Goal: Task Accomplishment & Management: Use online tool/utility

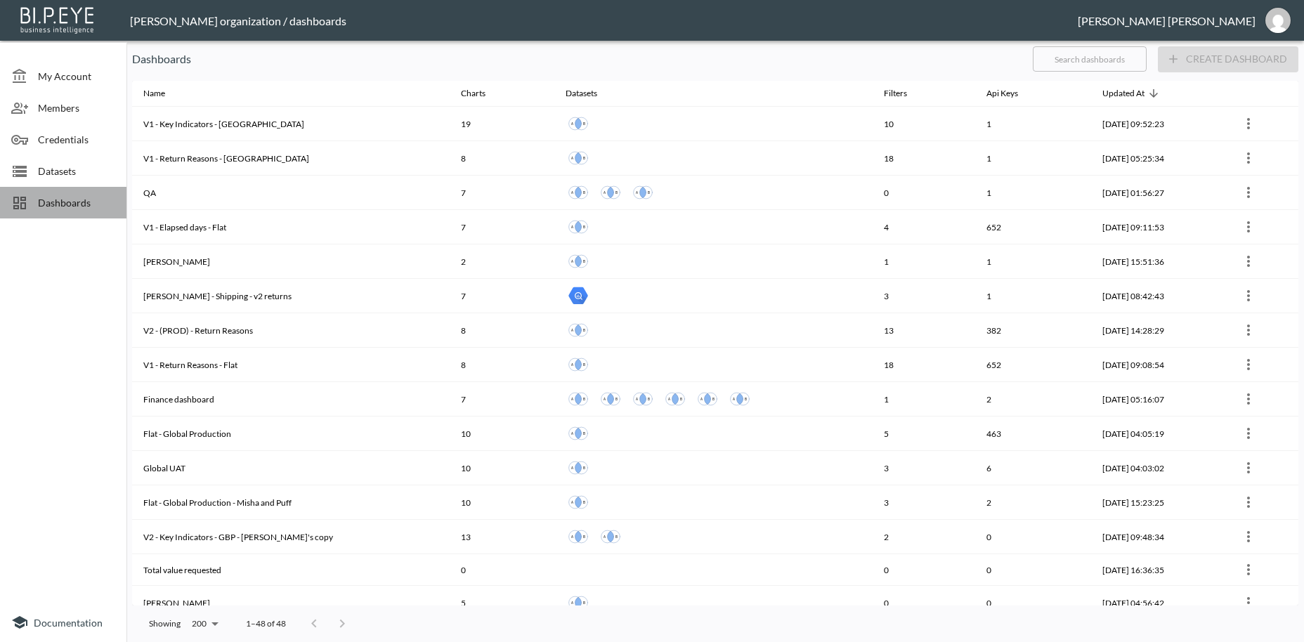
click at [82, 209] on span "Dashboards" at bounding box center [76, 202] width 77 height 15
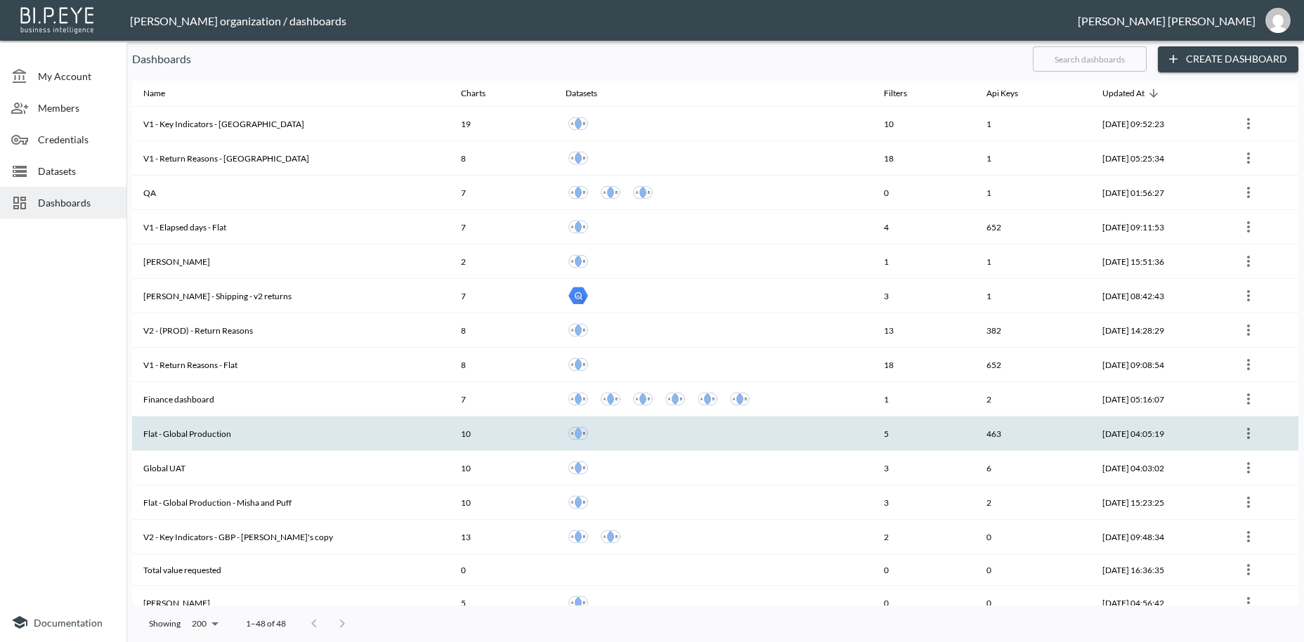
click at [176, 435] on th "Flat - Global Production" at bounding box center [291, 434] width 318 height 34
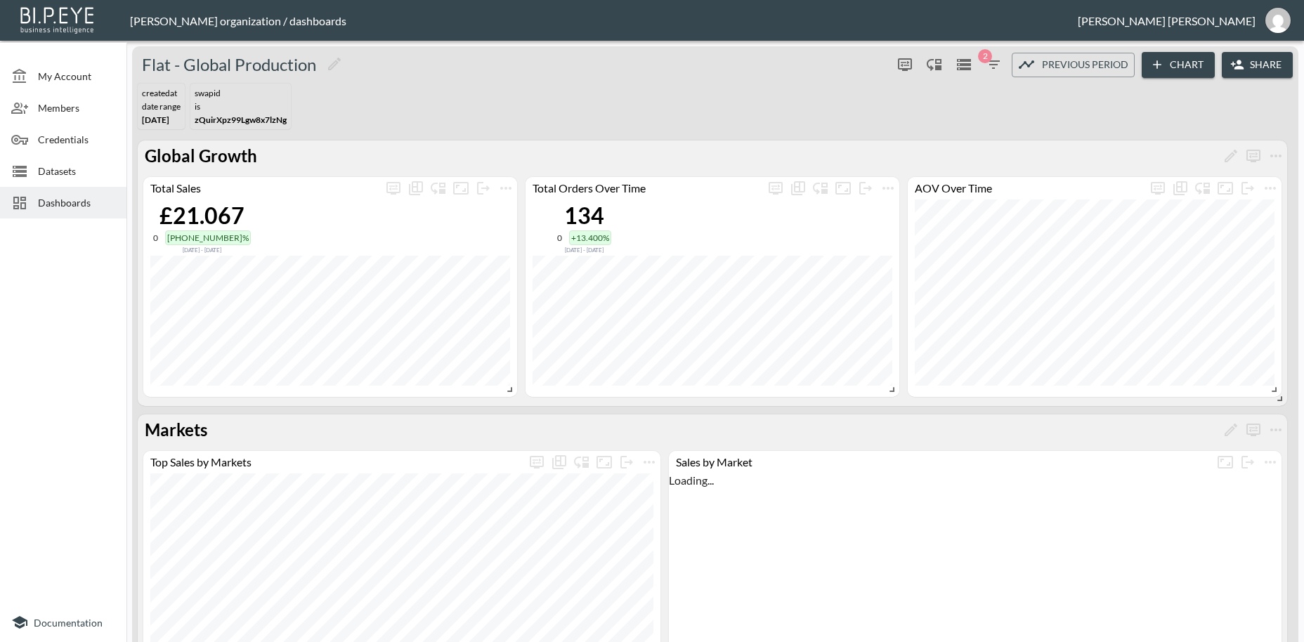
click at [1264, 69] on button "Share" at bounding box center [1257, 65] width 71 height 26
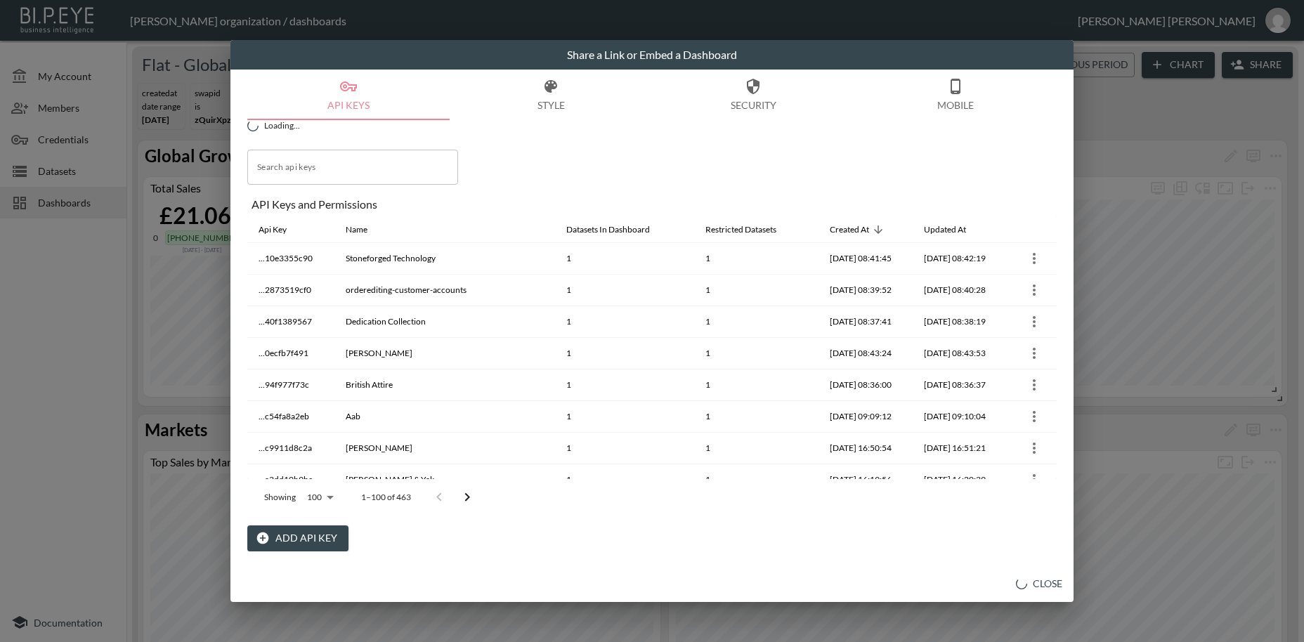
click at [313, 540] on button "Add API Key" at bounding box center [297, 539] width 101 height 26
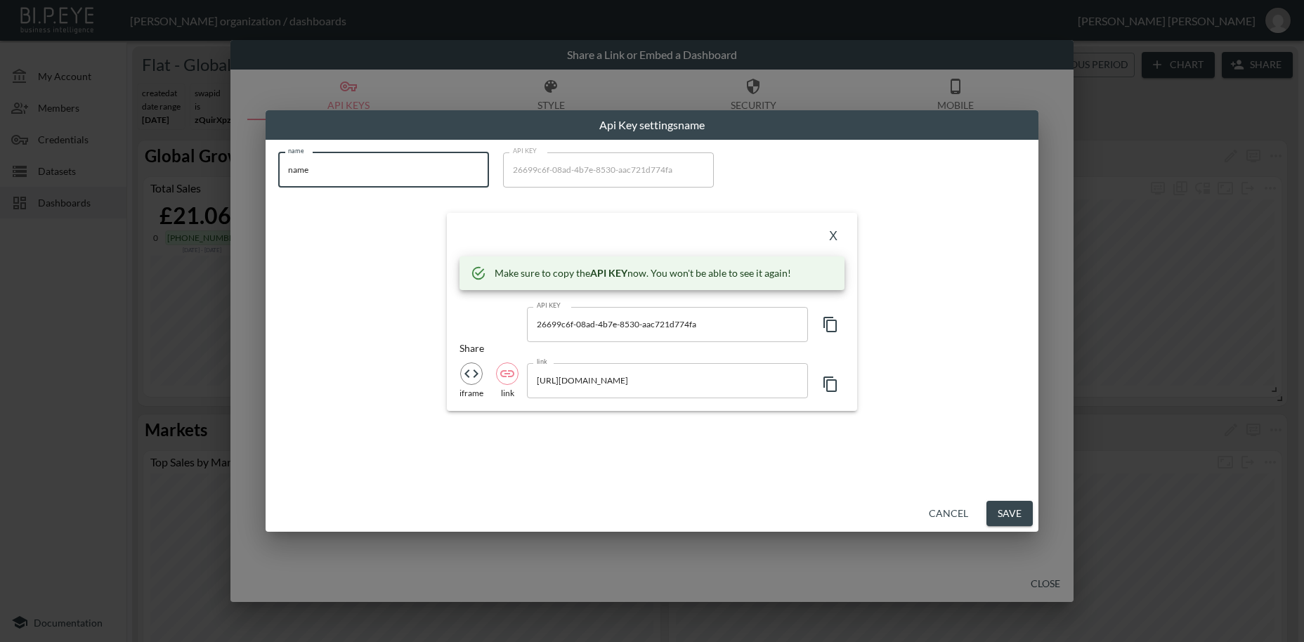
drag, startPoint x: 339, startPoint y: 169, endPoint x: 266, endPoint y: 167, distance: 73.8
click at [278, 167] on input "name" at bounding box center [383, 170] width 211 height 35
paste input "Zipster"
type input "Zipster"
click at [834, 326] on icon "button" at bounding box center [830, 324] width 17 height 17
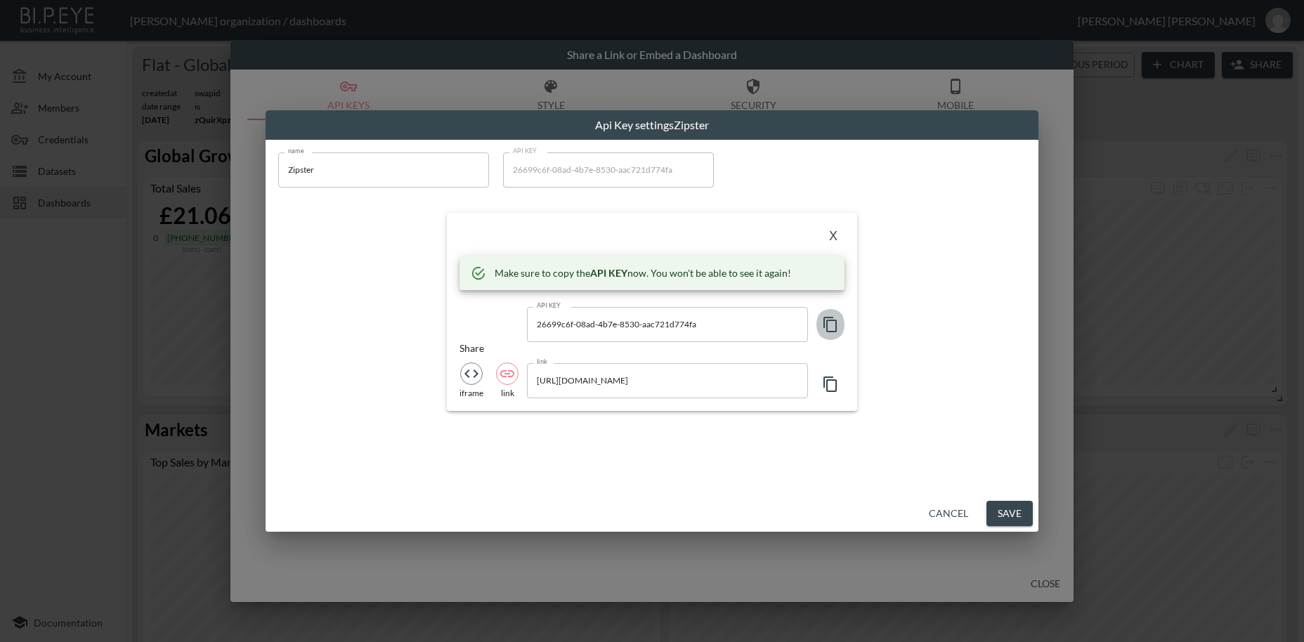
click at [834, 326] on icon "button" at bounding box center [830, 324] width 17 height 17
click at [828, 238] on button "X" at bounding box center [833, 237] width 22 height 22
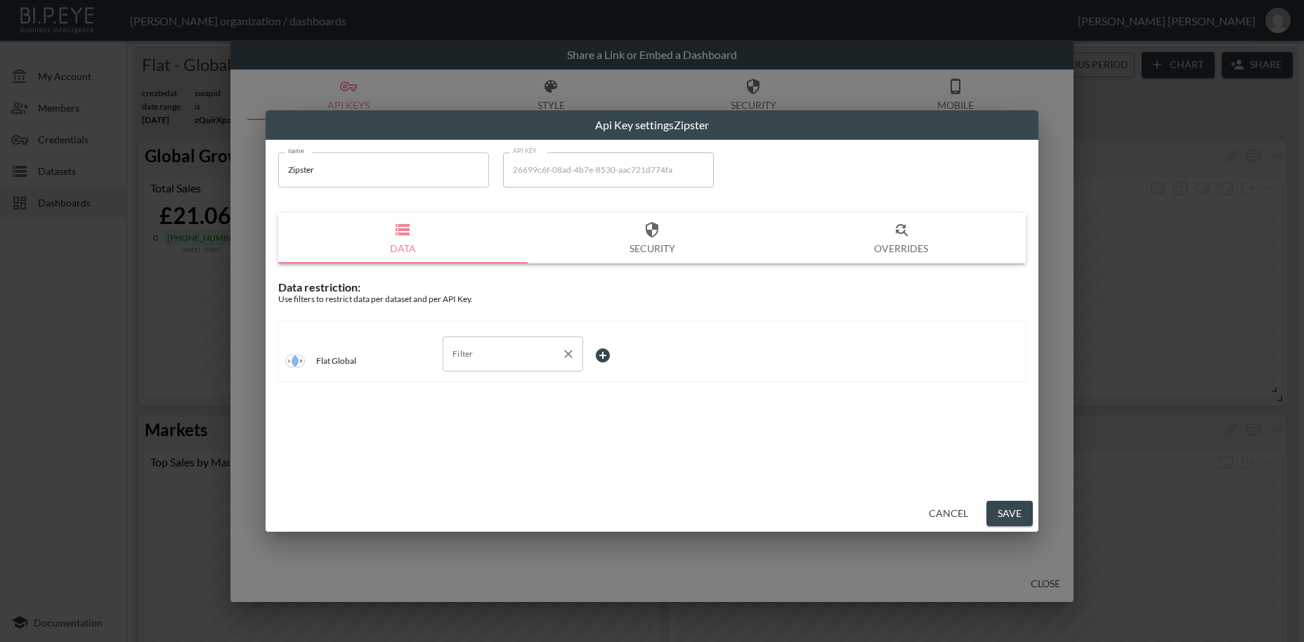
click at [461, 359] on input "Filter" at bounding box center [502, 354] width 107 height 22
click at [472, 386] on span "swapId" at bounding box center [513, 388] width 118 height 13
type input "swapId"
click at [614, 353] on body "BI.P.EYE, Interactive Analytics Dashboards - app [PERSON_NAME] organization / d…" at bounding box center [652, 321] width 1304 height 642
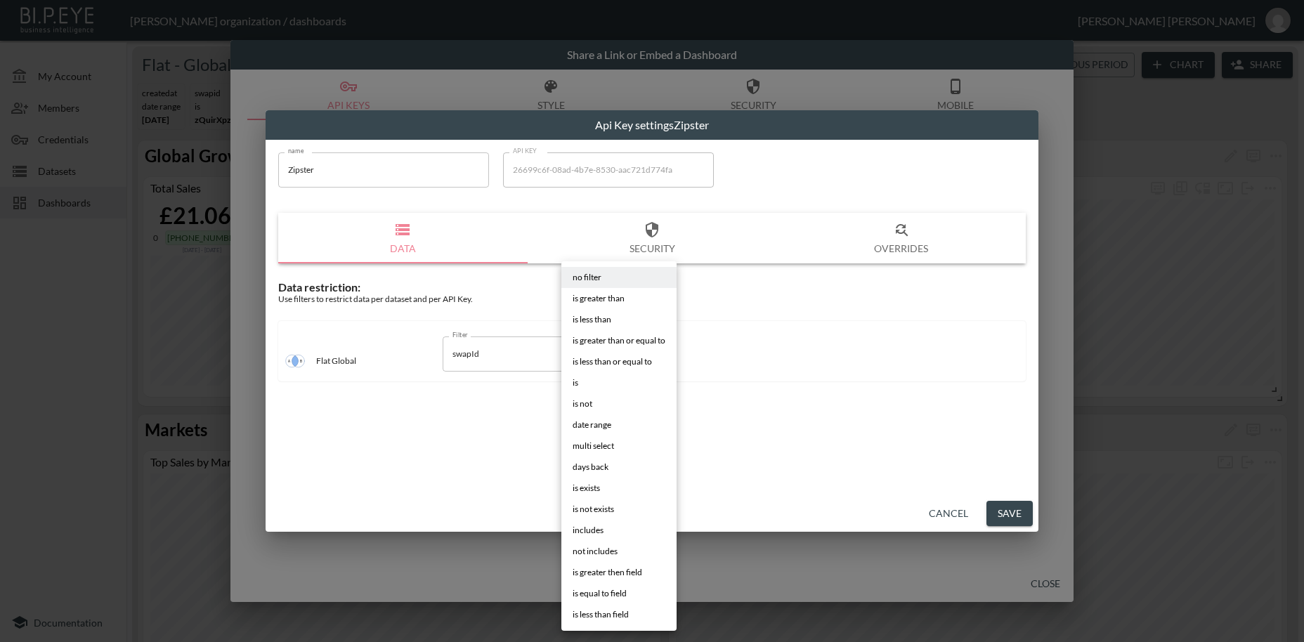
click at [577, 384] on span "is" at bounding box center [576, 383] width 6 height 13
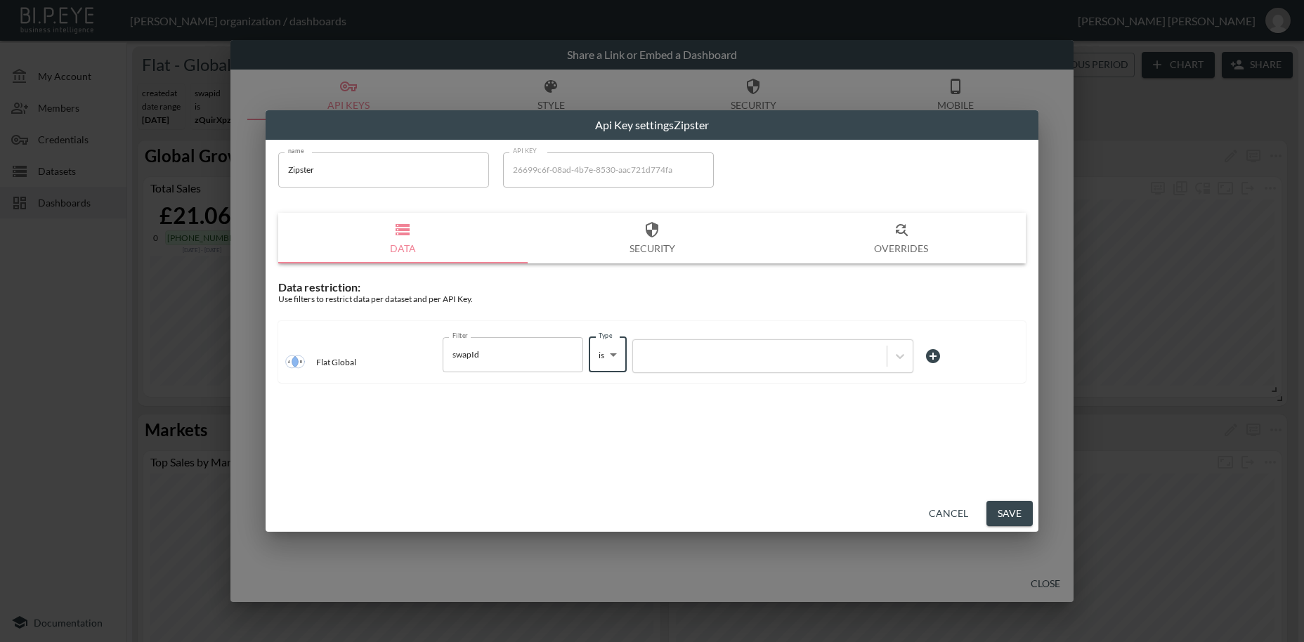
type input "is"
click at [699, 358] on div at bounding box center [760, 355] width 240 height 13
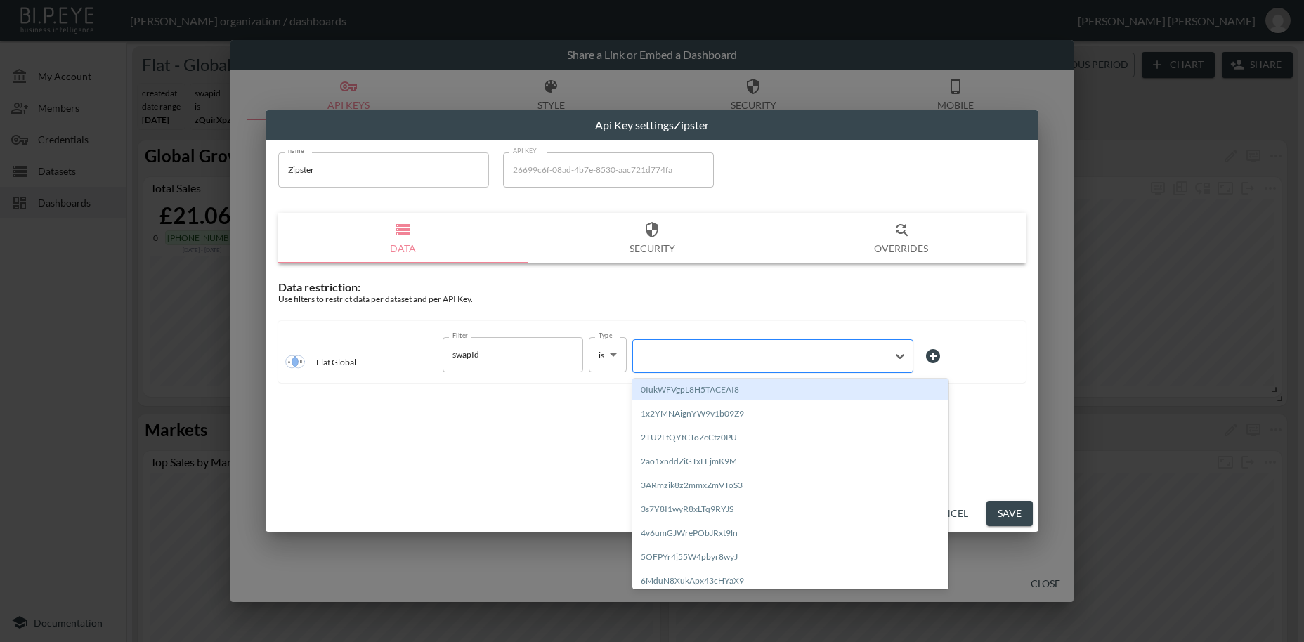
paste input "INTgHfJ5zq8Q14Qzwp6x"
type input "INTgHfJ5zq8Q14Qzwp6x"
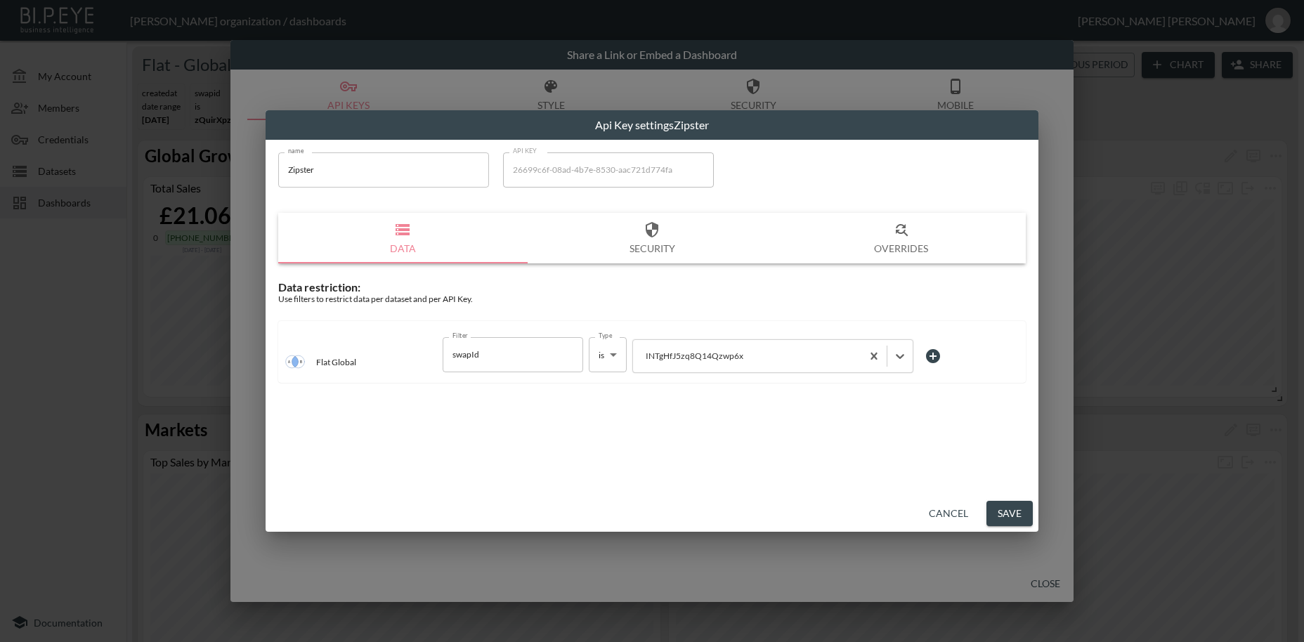
click at [1006, 512] on button "Save" at bounding box center [1010, 514] width 46 height 26
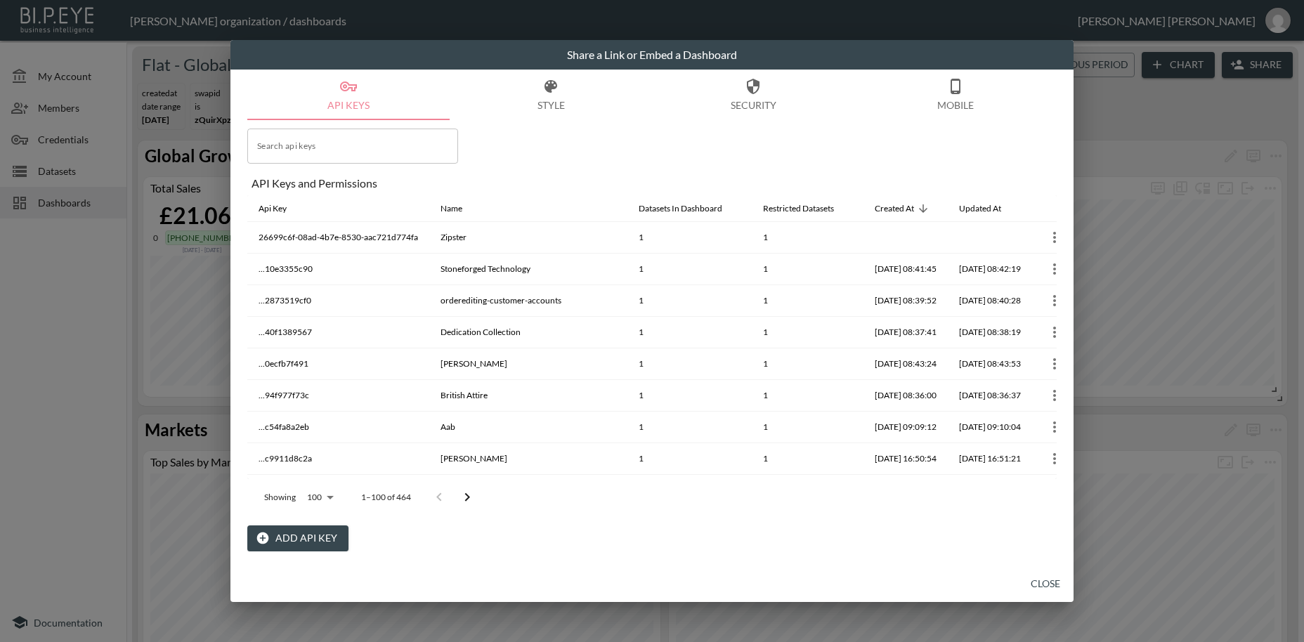
drag, startPoint x: 1040, startPoint y: 583, endPoint x: 325, endPoint y: 0, distance: 922.2
click at [1040, 582] on button "Close" at bounding box center [1045, 584] width 45 height 26
